Goal: Task Accomplishment & Management: Use online tool/utility

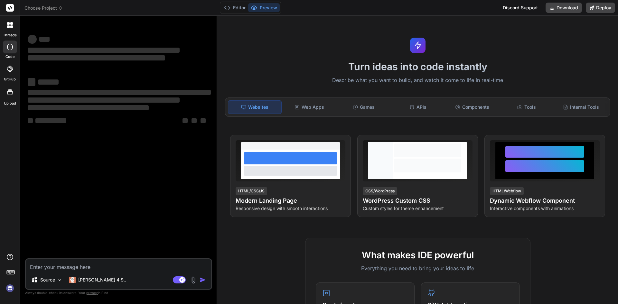
click at [68, 265] on textarea at bounding box center [118, 265] width 185 height 12
type textarea "The ALTER TABLE statement conflicted with the FOREIGN KEY constraint "FK_Direct…"
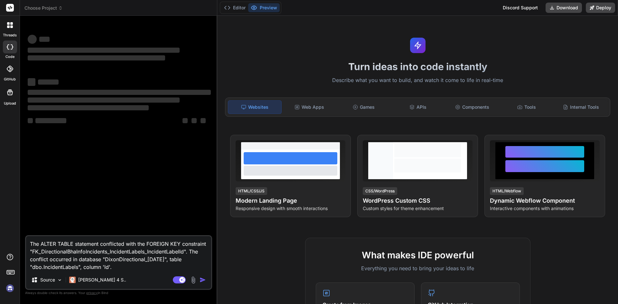
scroll to position [7, 0]
type textarea "x"
type textarea "The ALTER TABLE statement conflicted with the FOREIGN KEY constraint "FK_Direct…"
click at [181, 279] on rect at bounding box center [182, 280] width 6 height 6
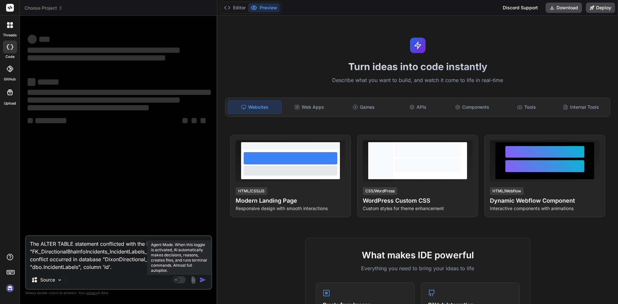
click at [183, 282] on rect at bounding box center [179, 280] width 13 height 7
click at [181, 129] on div "‌ ‌ ‌ ‌ ‌ ‌ ‌ ‌ ‌ ‌" at bounding box center [119, 104] width 183 height 58
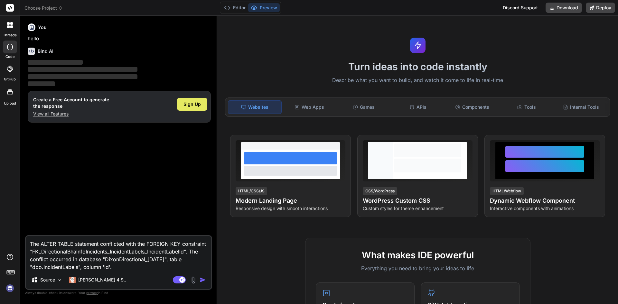
click at [197, 103] on span "Sign Up" at bounding box center [191, 104] width 17 height 6
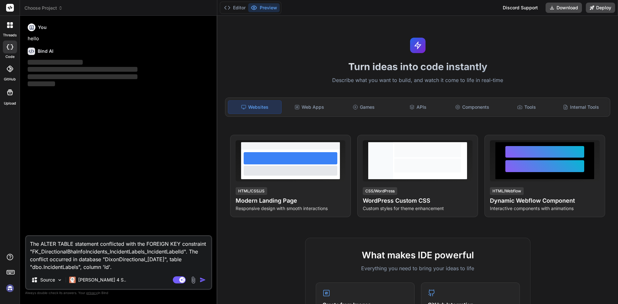
click at [201, 280] on img "button" at bounding box center [203, 280] width 6 height 6
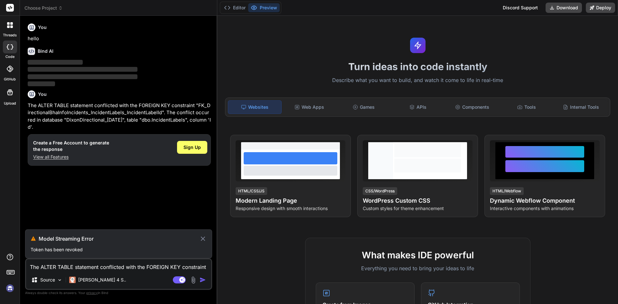
click at [201, 280] on div "Agent Mode. When this toggle is activated, AI automatically makes decisions, re…" at bounding box center [190, 280] width 37 height 8
click at [193, 144] on span "Sign Up" at bounding box center [191, 147] width 17 height 6
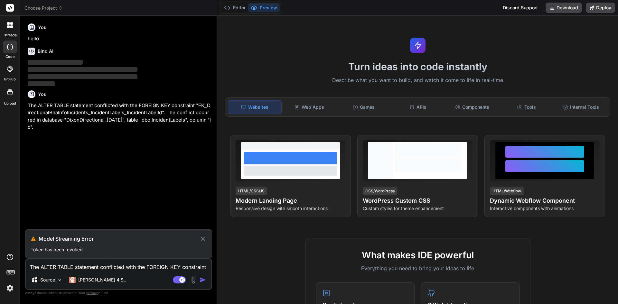
click at [203, 239] on icon at bounding box center [203, 239] width 4 height 4
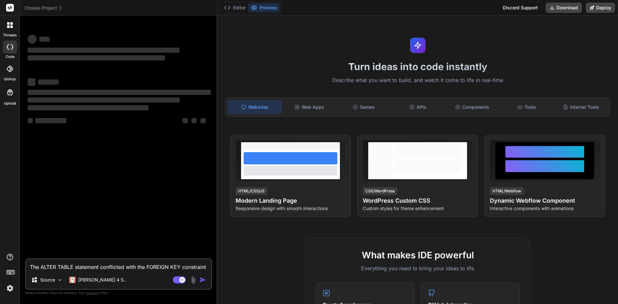
click at [71, 265] on textarea "The ALTER TABLE statement conflicted with the FOREIGN KEY constraint "FK_Direct…" at bounding box center [118, 265] width 185 height 12
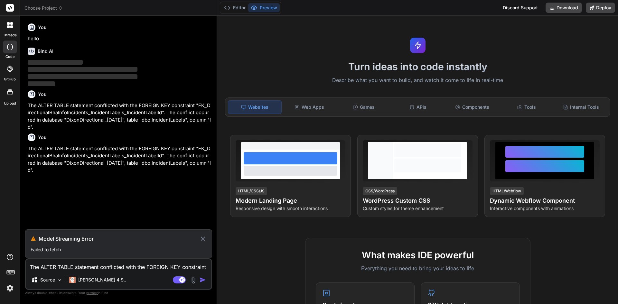
click at [52, 247] on p "Failed to fetch" at bounding box center [119, 250] width 176 height 6
click at [179, 282] on rect at bounding box center [179, 280] width 13 height 7
click at [204, 235] on icon at bounding box center [202, 239] width 7 height 8
type textarea "x"
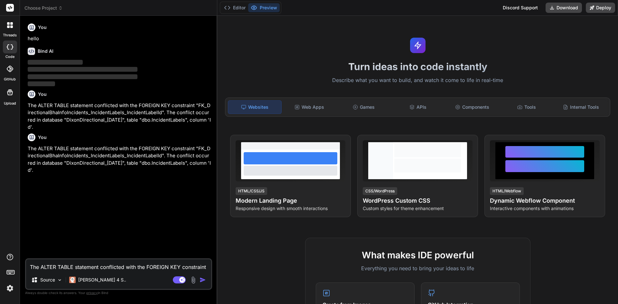
click at [200, 282] on img "button" at bounding box center [203, 280] width 6 height 6
click at [63, 267] on textarea at bounding box center [118, 265] width 185 height 12
paste textarea "The ALTER TABLE statement conflicted with the FOREIGN KEY constraint "FK_Direct…"
type textarea "The ALTER TABLE statement conflicted with the FOREIGN KEY constraint "FK_Direct…"
type textarea "x"
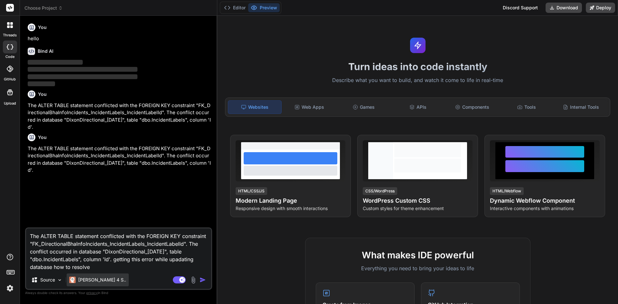
scroll to position [7, 0]
type textarea "The ALTER TABLE statement conflicted with the FOREIGN KEY constraint "FK_Direct…"
click at [202, 280] on img "button" at bounding box center [203, 280] width 6 height 6
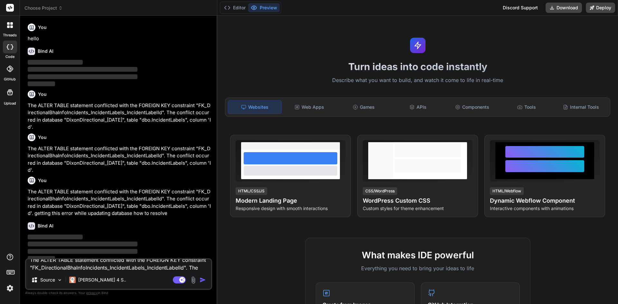
scroll to position [0, 0]
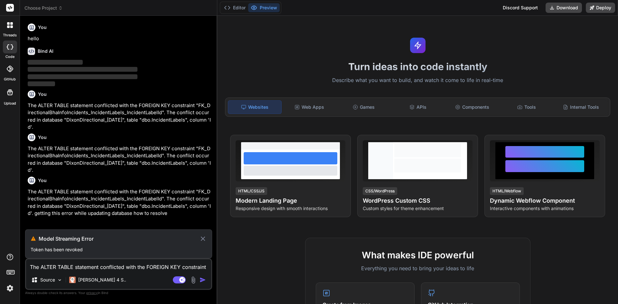
click at [203, 239] on icon at bounding box center [203, 239] width 4 height 4
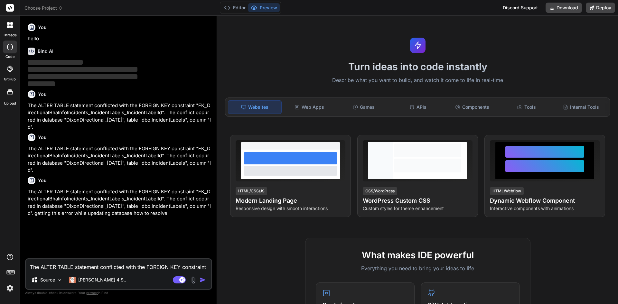
click at [8, 29] on div at bounding box center [10, 25] width 14 height 14
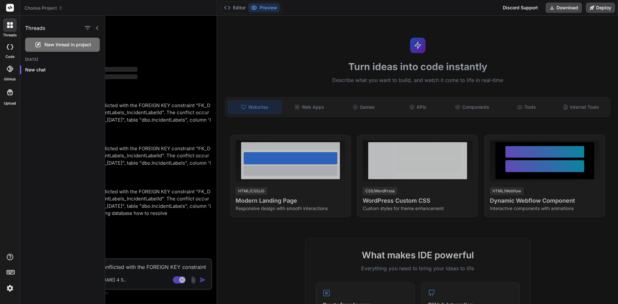
click at [41, 46] on icon at bounding box center [38, 45] width 8 height 8
type textarea "x"
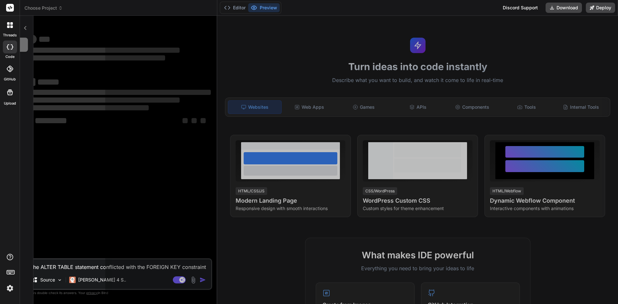
scroll to position [6, 0]
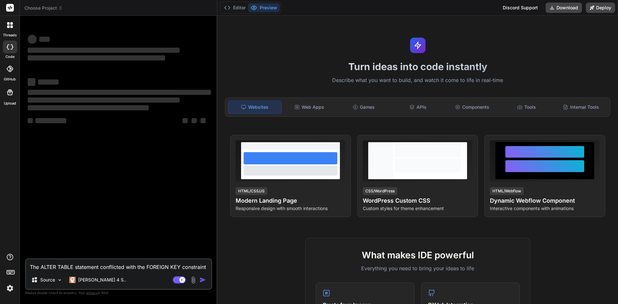
click at [65, 267] on textarea "The ALTER TABLE statement conflicted with the FOREIGN KEY constraint "FK_Direct…" at bounding box center [118, 265] width 185 height 12
type textarea "x"
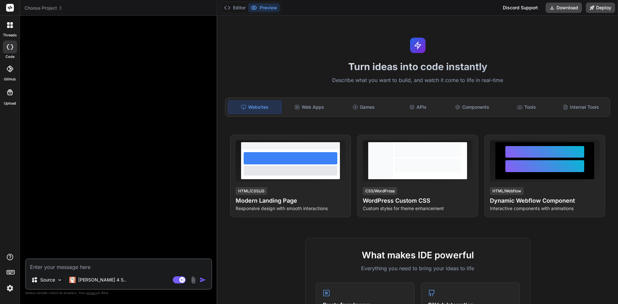
paste textarea "The ALTER TABLE statement conflicted with the FOREIGN KEY constraint "FK_Direct…"
type textarea "The ALTER TABLE statement conflicted with the FOREIGN KEY constraint "FK_Direct…"
type textarea "x"
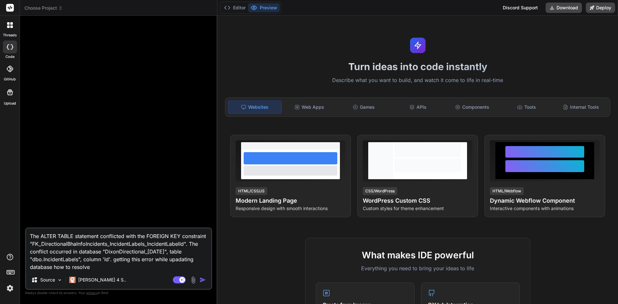
type textarea "The ALTER TABLE statement conflicted with the FOREIGN KEY constraint "FK_Direct…"
click at [202, 282] on img "button" at bounding box center [203, 280] width 6 height 6
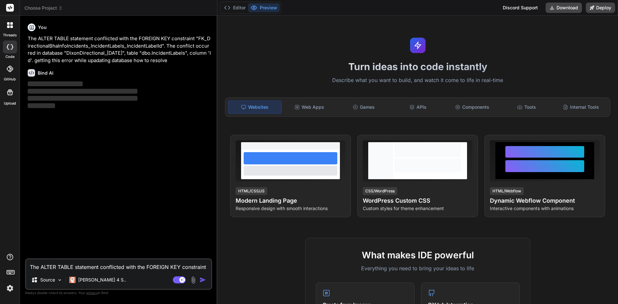
type textarea "x"
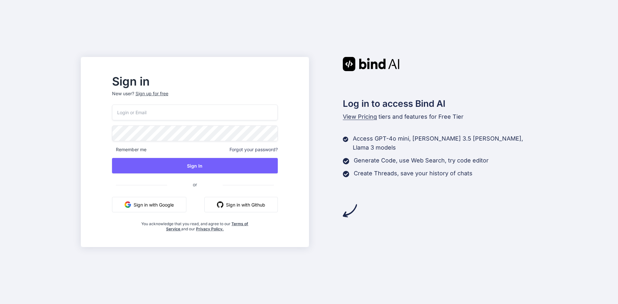
click at [166, 112] on input "email" at bounding box center [195, 113] width 166 height 16
type input "[EMAIL_ADDRESS][DOMAIN_NAME]"
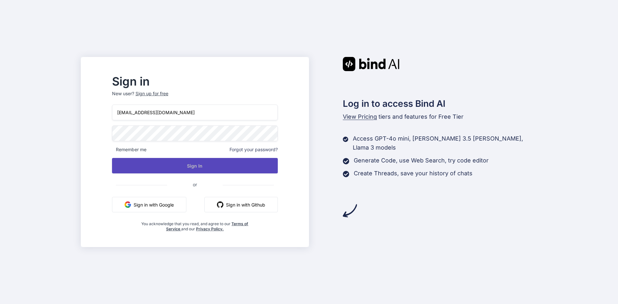
click at [223, 165] on button "Sign In" at bounding box center [195, 165] width 166 height 15
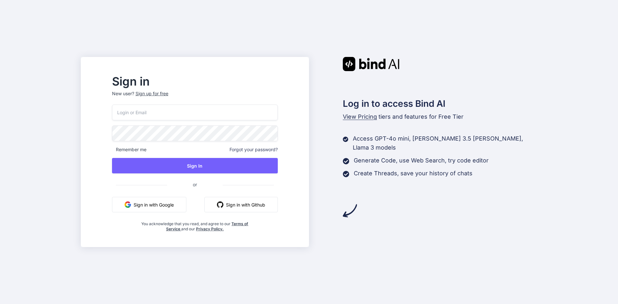
click at [165, 111] on input "email" at bounding box center [195, 113] width 166 height 16
click at [175, 112] on input "[EMAIL_ADDRESS][DOMAIN_NAME]" at bounding box center [195, 113] width 166 height 16
type input "[EMAIL_ADDRESS][DOMAIN_NAME]"
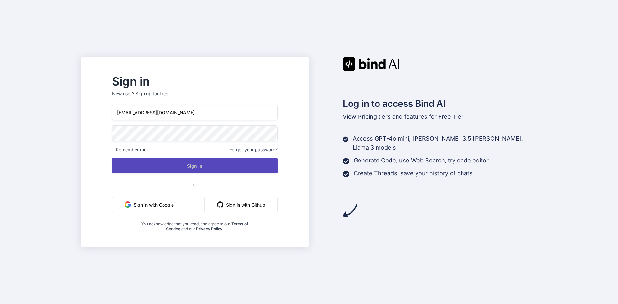
click at [221, 163] on button "Sign In" at bounding box center [195, 165] width 166 height 15
